Goal: Book appointment/travel/reservation

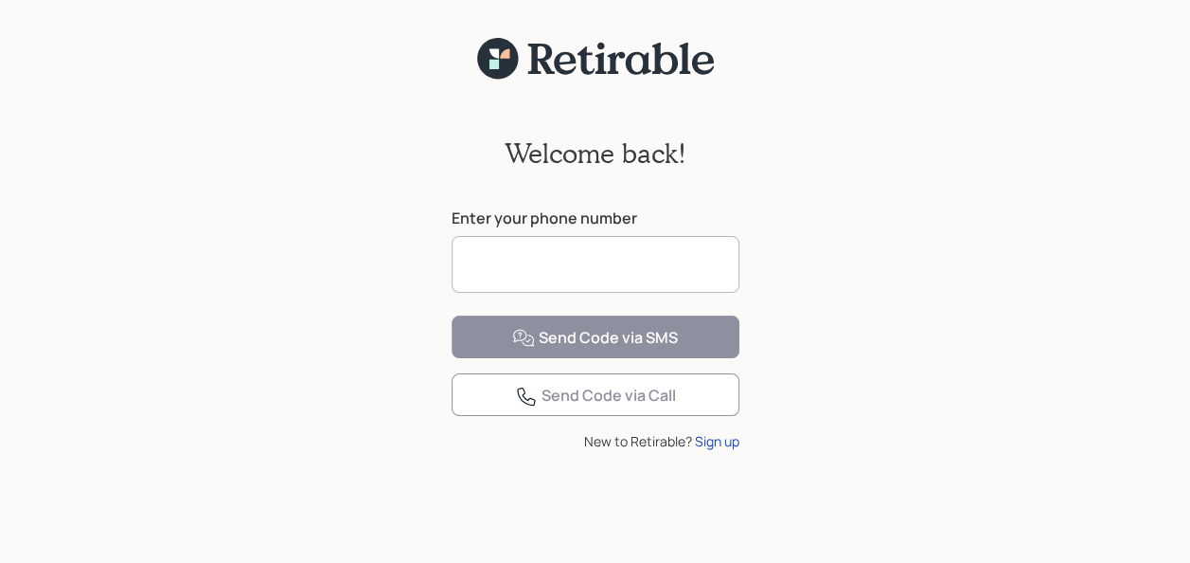
click at [473, 253] on input at bounding box center [596, 264] width 288 height 57
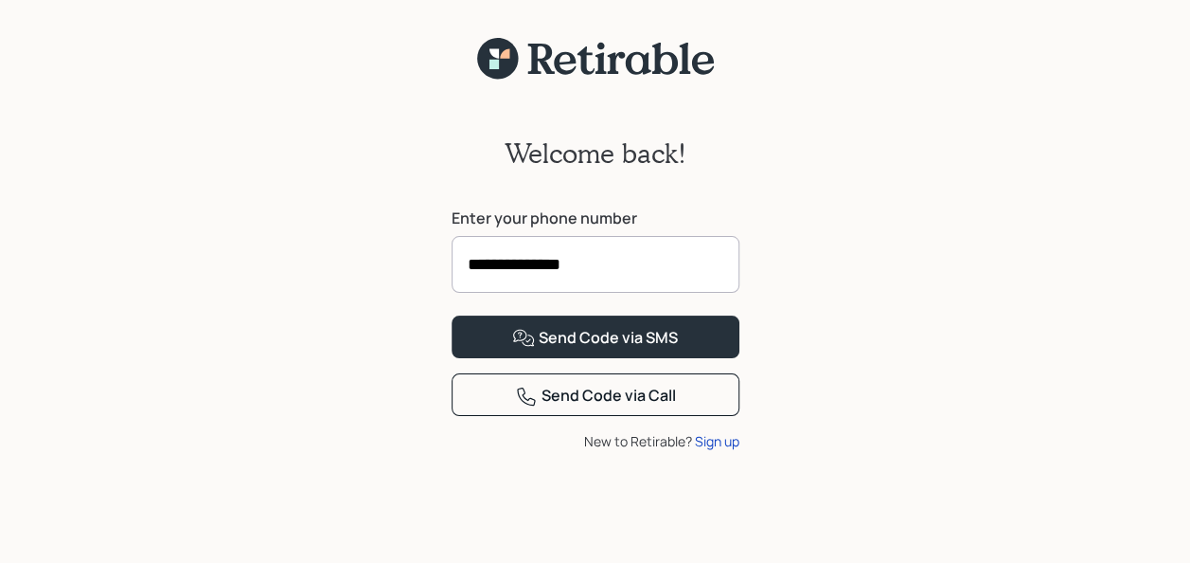
type input "**********"
click at [452, 315] on button "Send Code via SMS" at bounding box center [596, 336] width 288 height 43
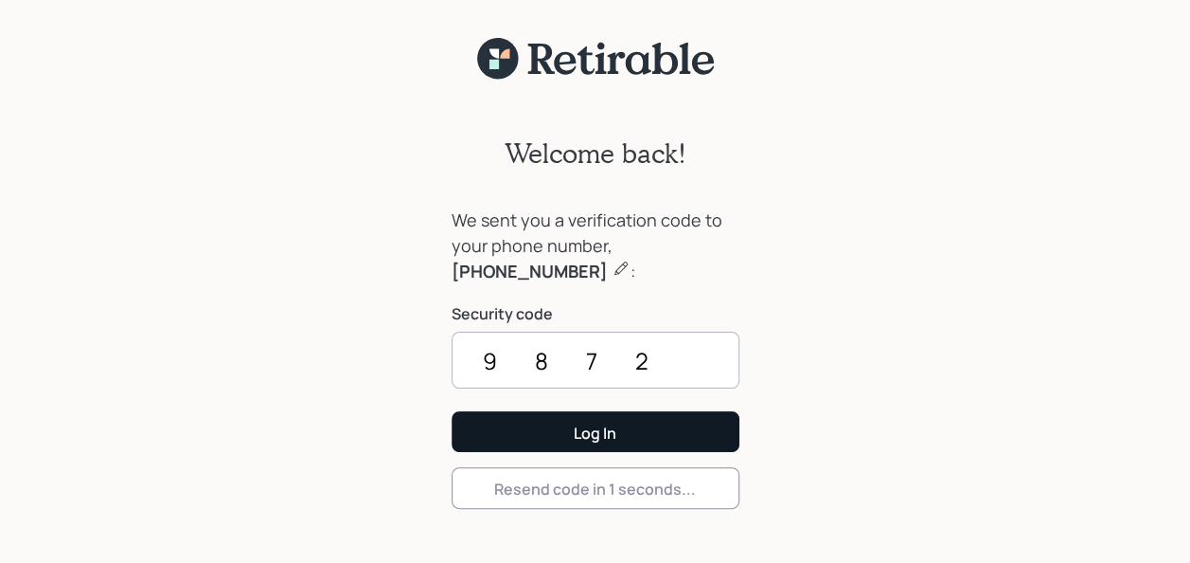
type input "9872"
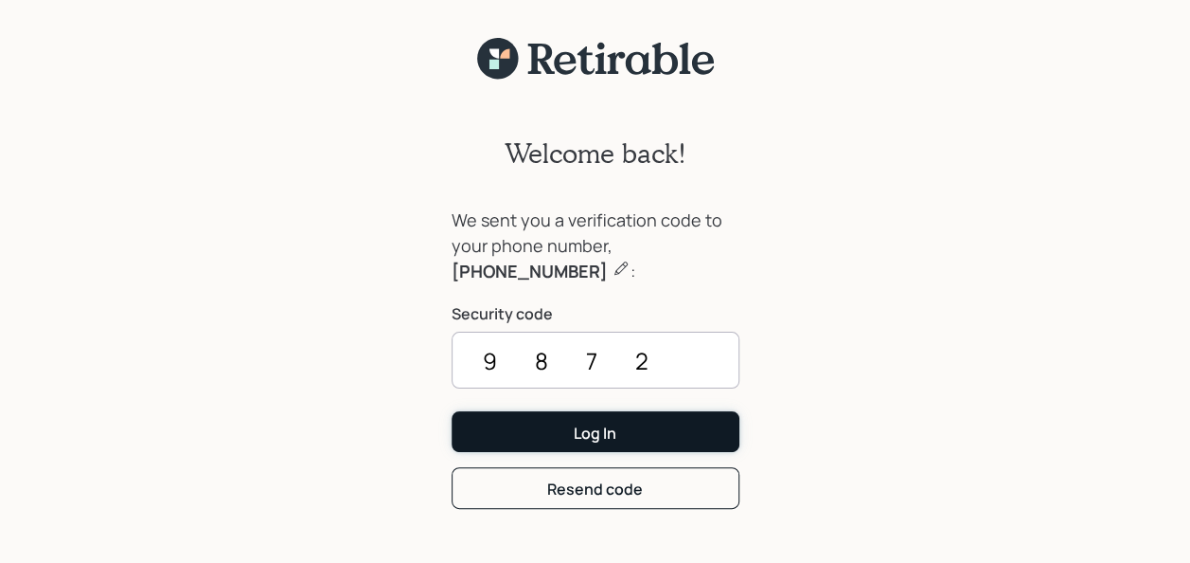
click at [593, 432] on div "Log In" at bounding box center [595, 432] width 43 height 21
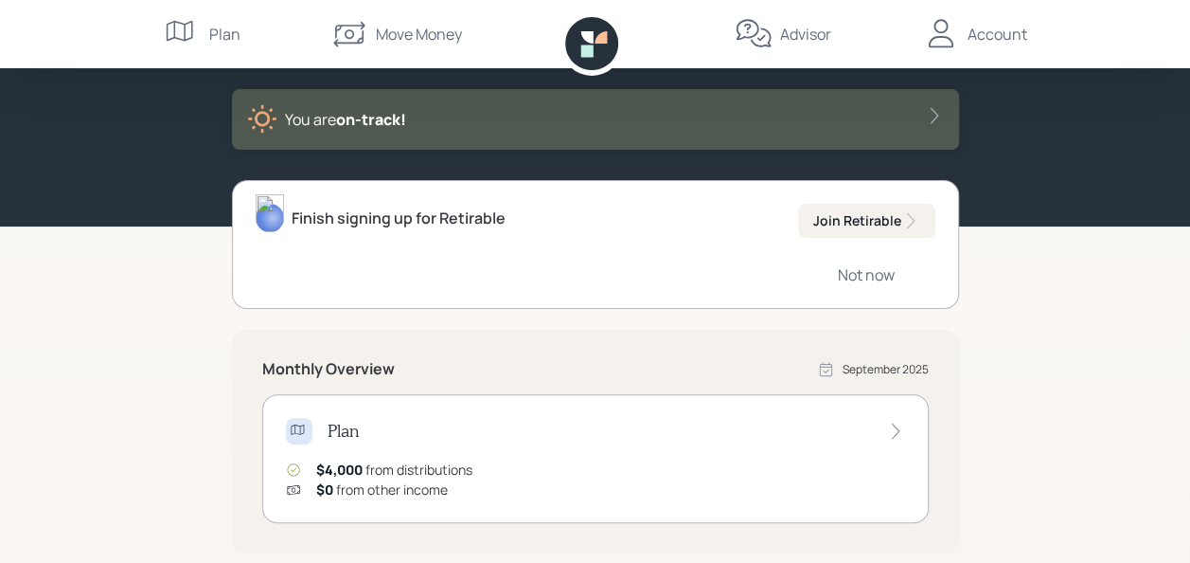
scroll to position [114, 0]
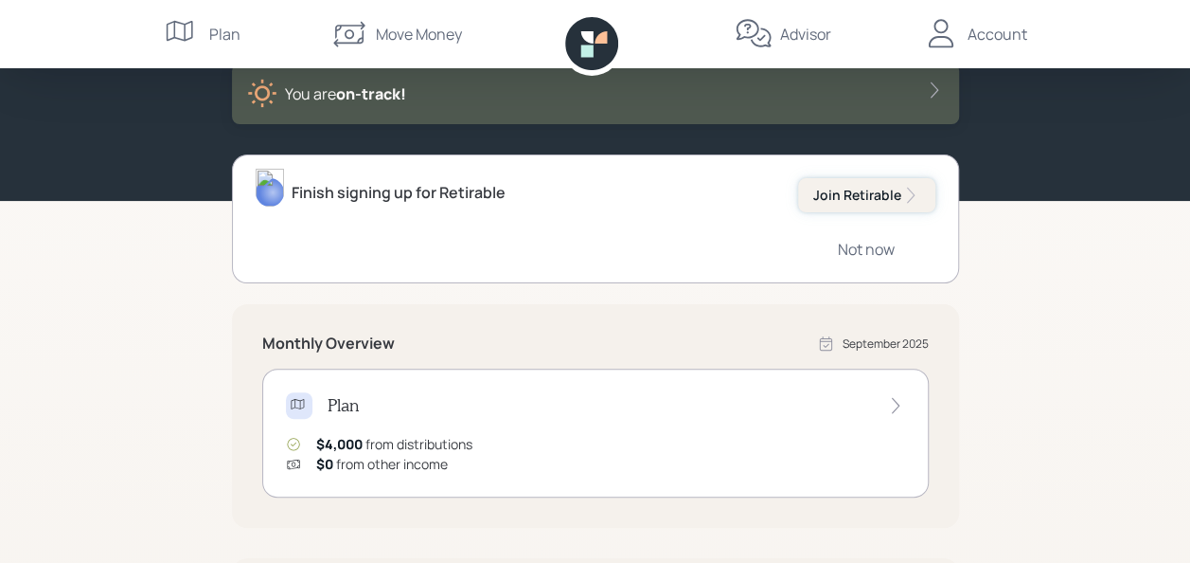
click at [850, 197] on div "Join Retirable" at bounding box center [867, 195] width 107 height 19
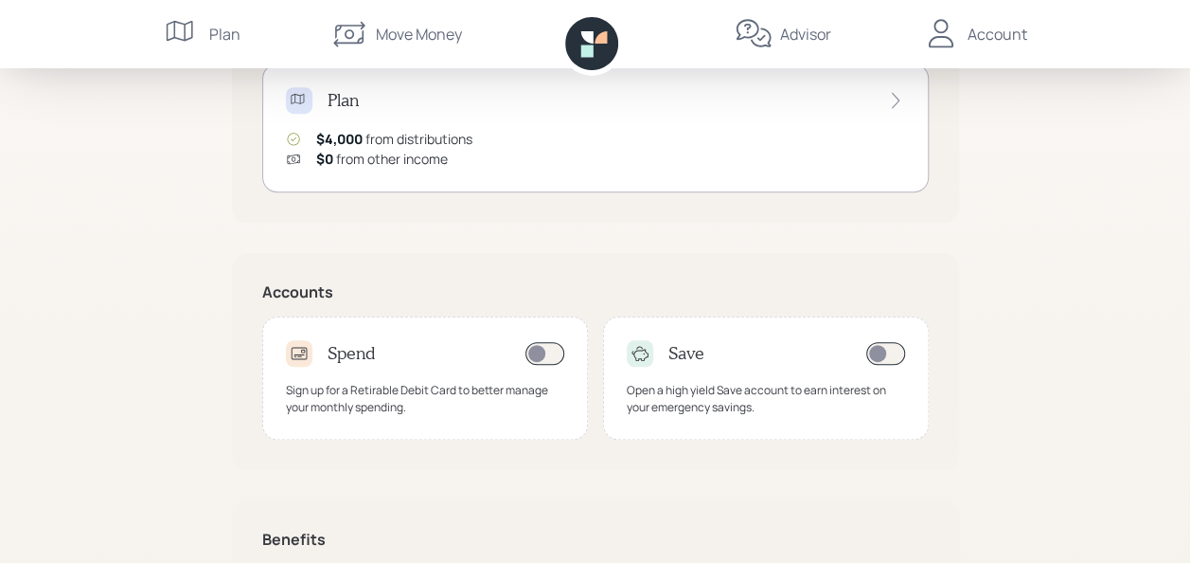
scroll to position [455, 0]
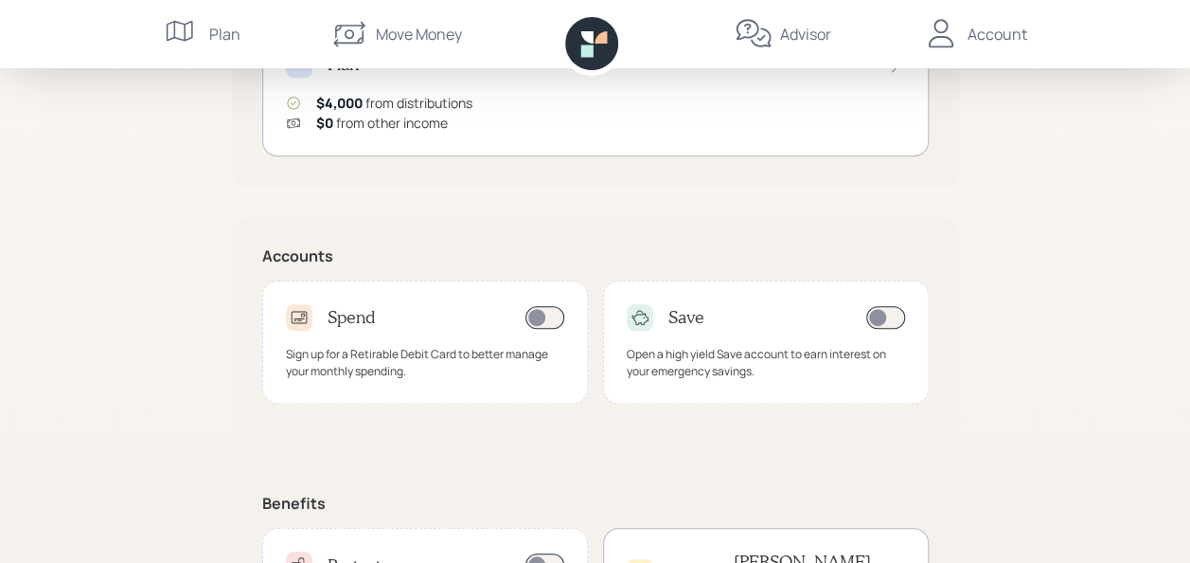
click at [544, 313] on span at bounding box center [545, 317] width 39 height 23
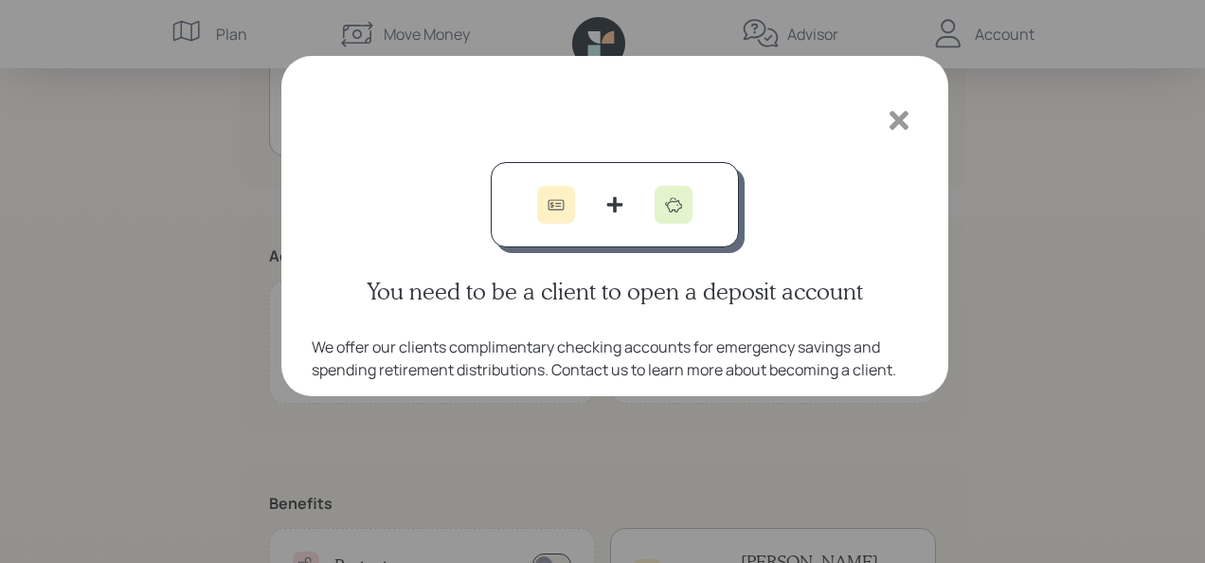
click at [899, 113] on icon at bounding box center [899, 120] width 28 height 28
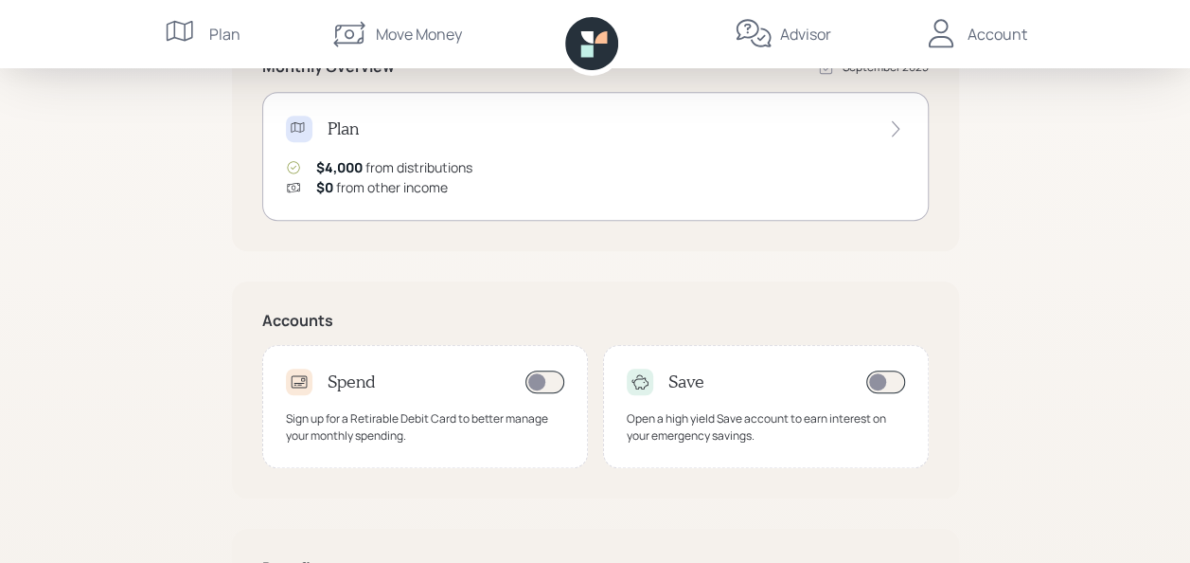
scroll to position [388, 0]
click at [896, 127] on icon at bounding box center [895, 130] width 19 height 19
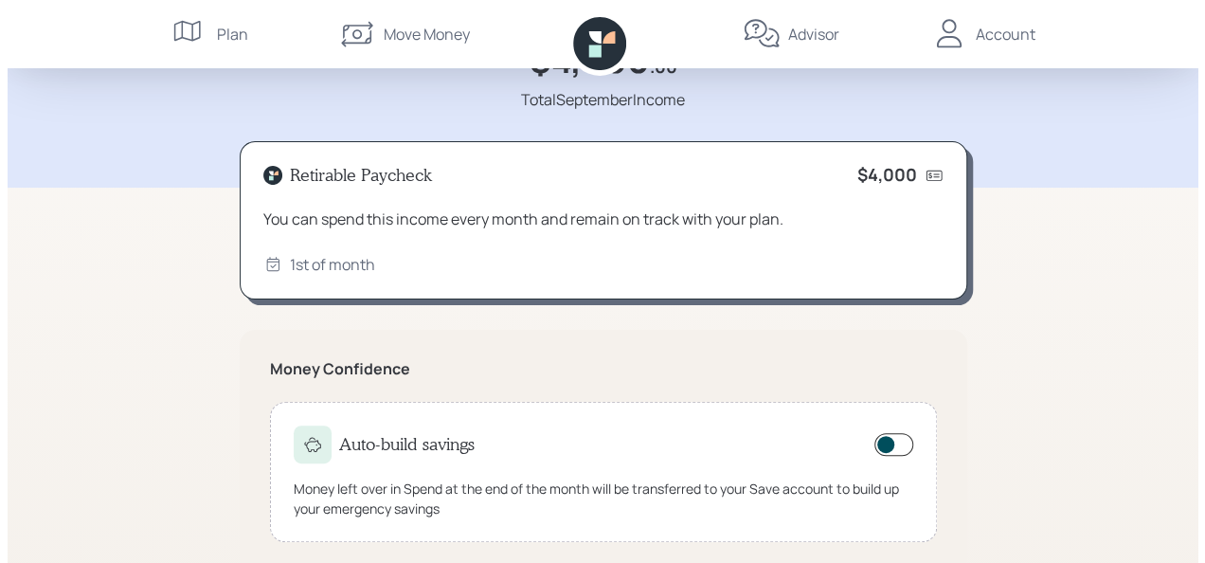
scroll to position [152, 0]
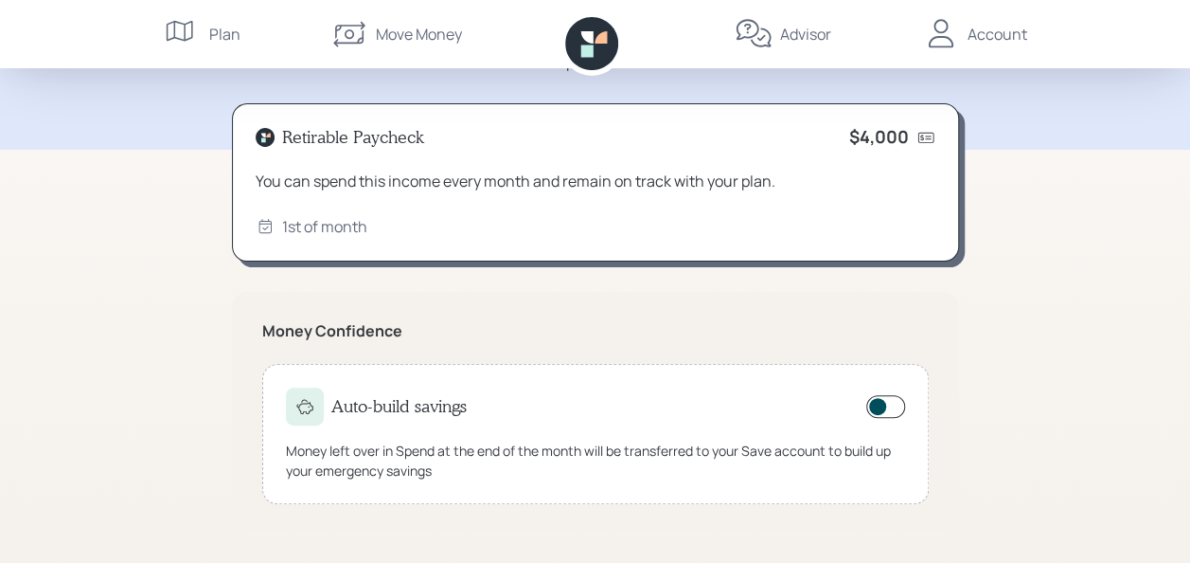
click at [881, 403] on span at bounding box center [886, 406] width 39 height 23
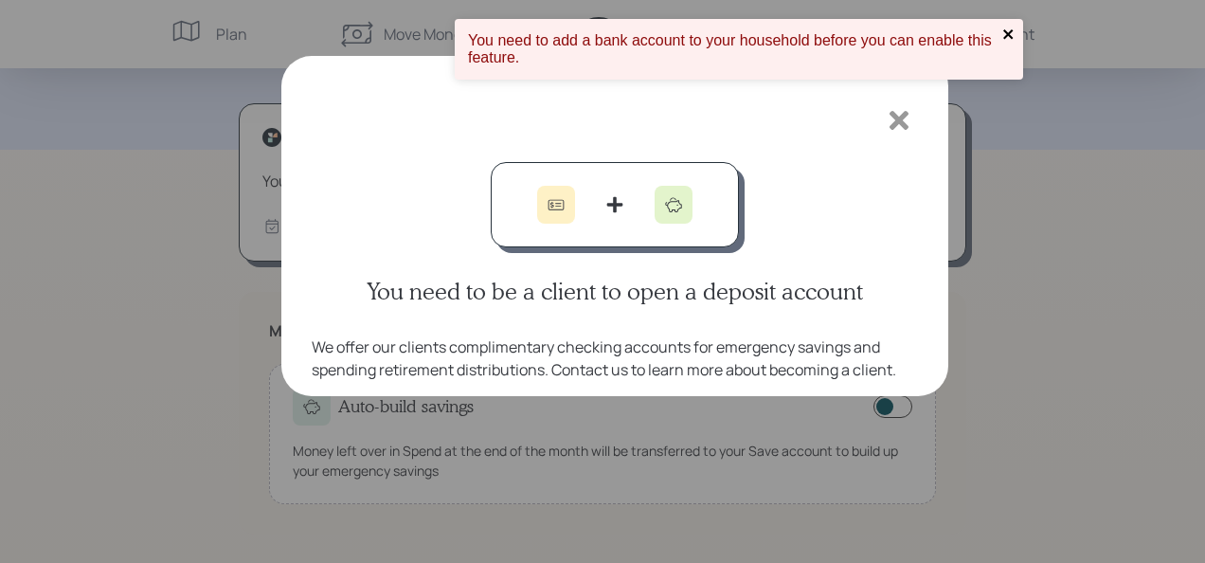
click at [1006, 30] on icon "close" at bounding box center [1008, 34] width 13 height 15
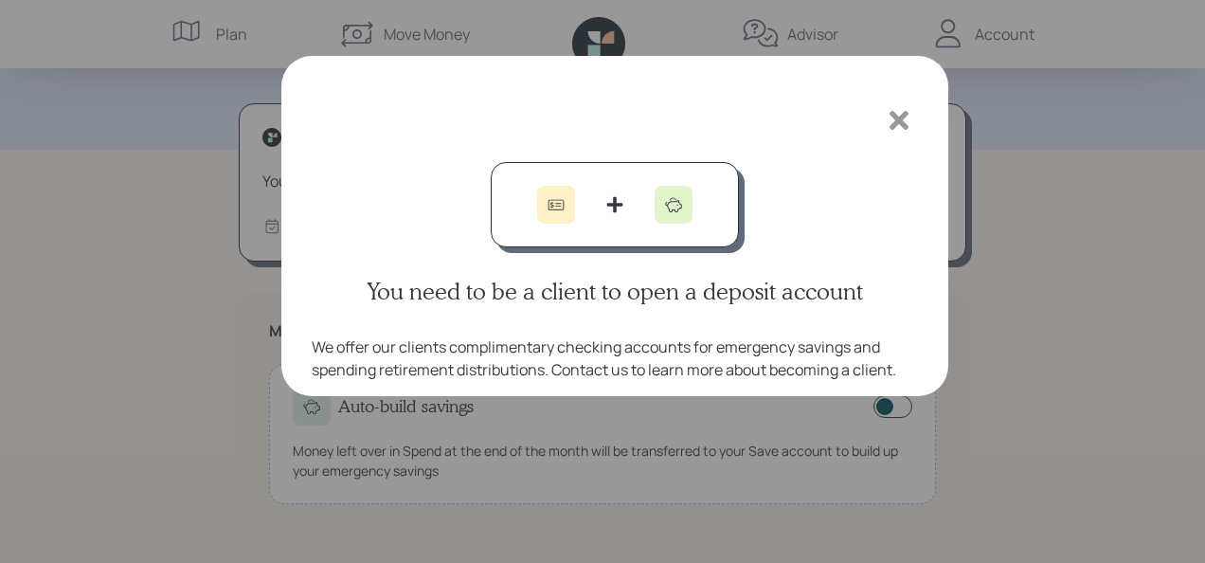
click at [711, 80] on div "You need to be a client to open a deposit account We offer our clients complime…" at bounding box center [614, 226] width 667 height 340
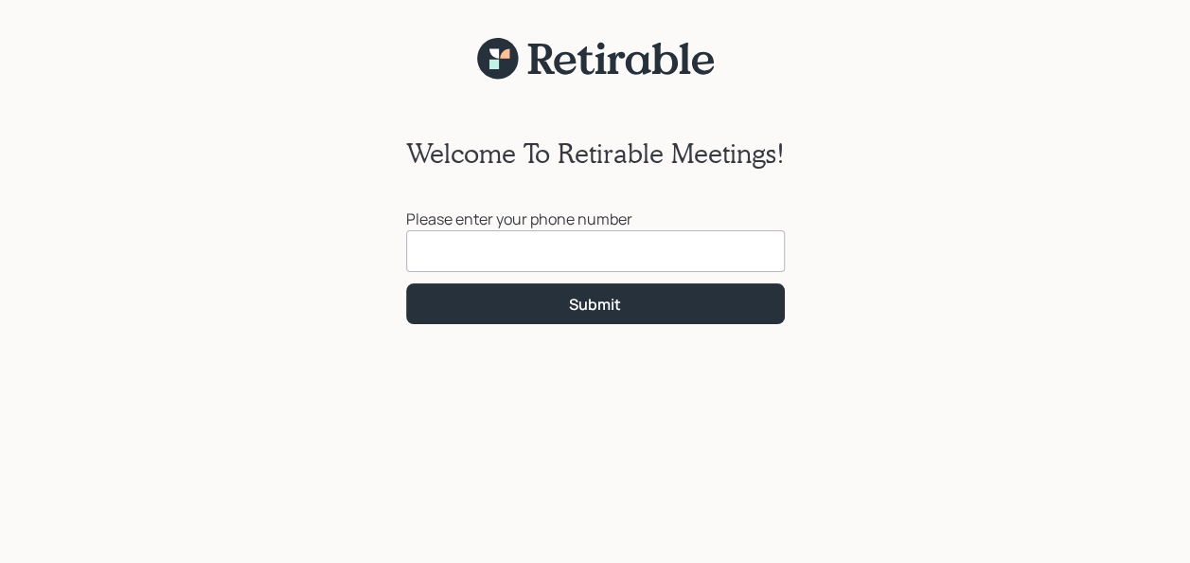
click at [416, 250] on input at bounding box center [595, 251] width 379 height 42
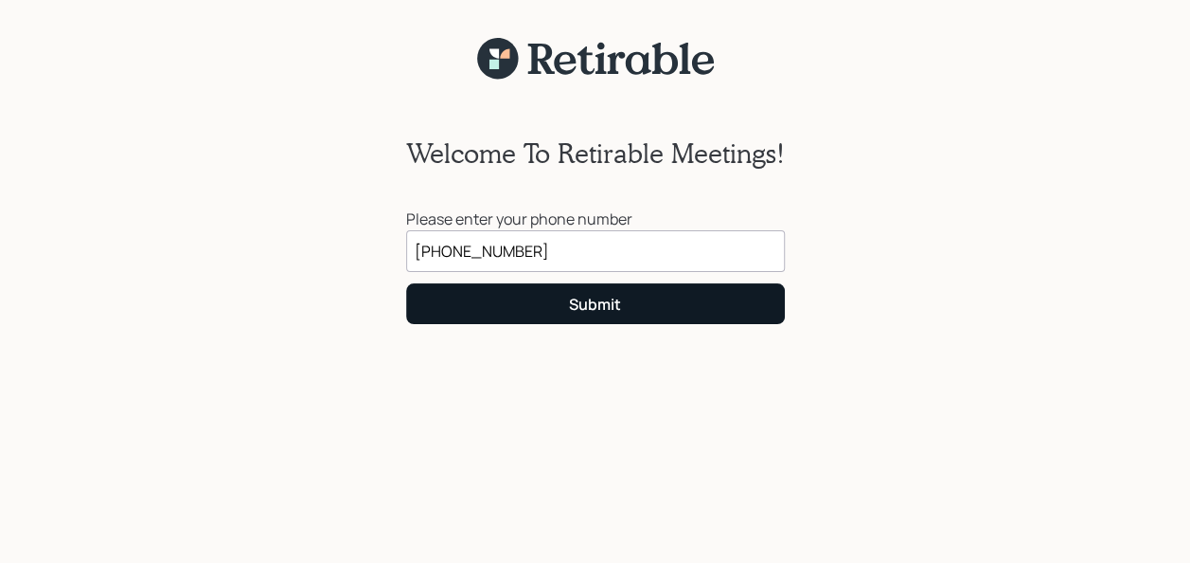
type input "[PHONE_NUMBER]"
click at [602, 309] on div "Submit" at bounding box center [595, 304] width 52 height 21
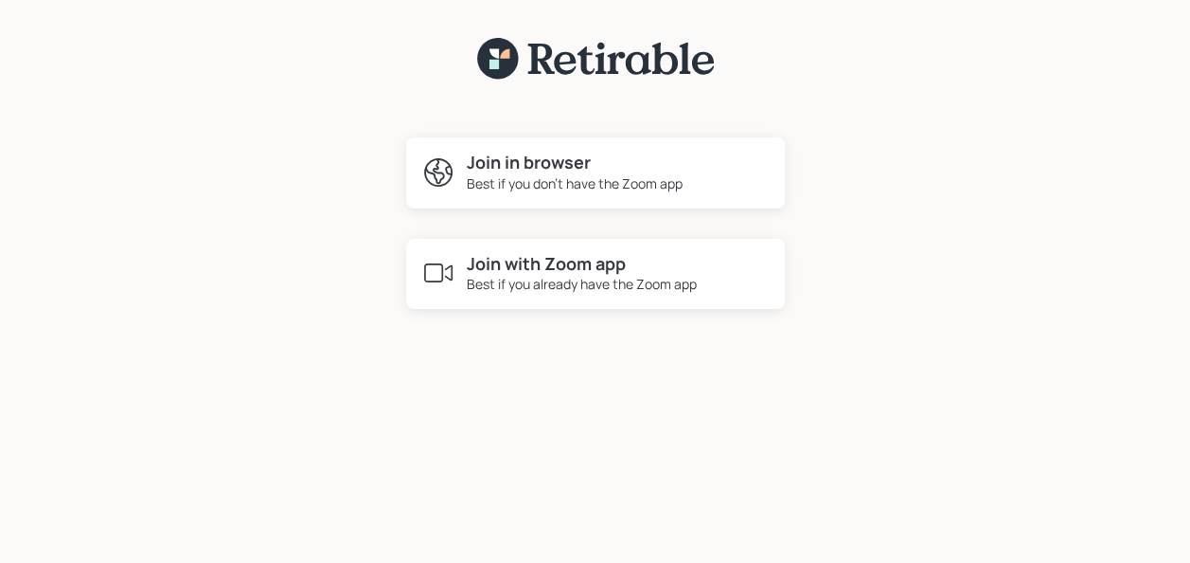
click at [561, 269] on h4 "Join with Zoom app" at bounding box center [582, 264] width 230 height 21
